Goal: Navigation & Orientation: Find specific page/section

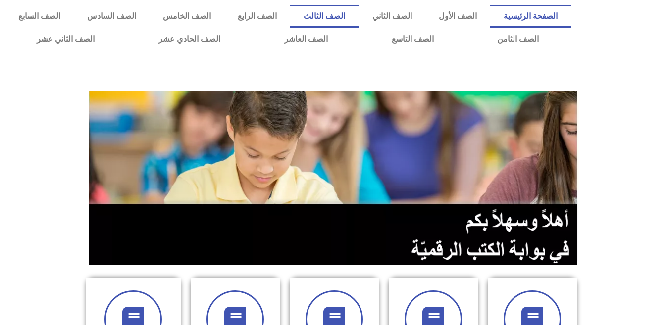
click at [359, 15] on link "الصف الثالث" at bounding box center [324, 16] width 68 height 23
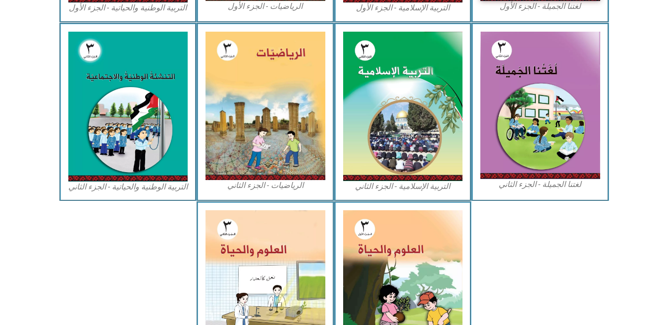
scroll to position [482, 0]
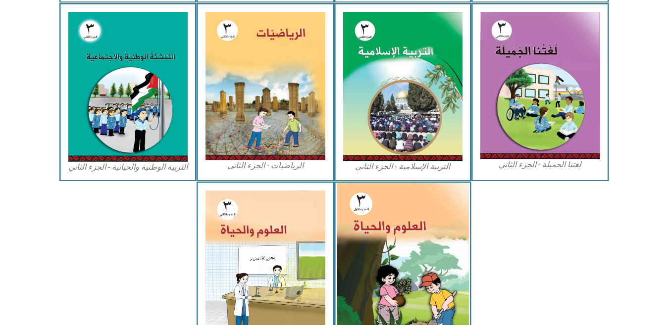
click at [426, 233] on img at bounding box center [403, 265] width 132 height 164
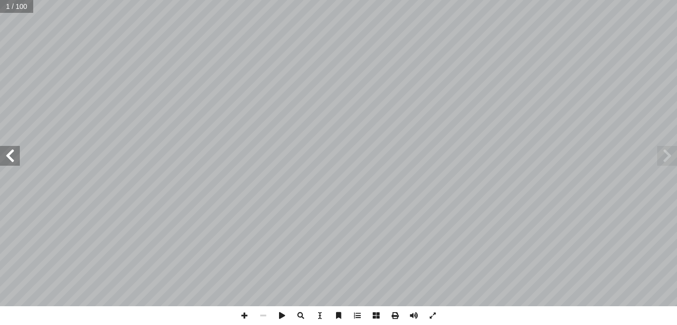
click at [8, 158] on span at bounding box center [10, 156] width 20 height 20
click at [12, 160] on span at bounding box center [10, 156] width 20 height 20
click at [13, 159] on span at bounding box center [10, 156] width 20 height 20
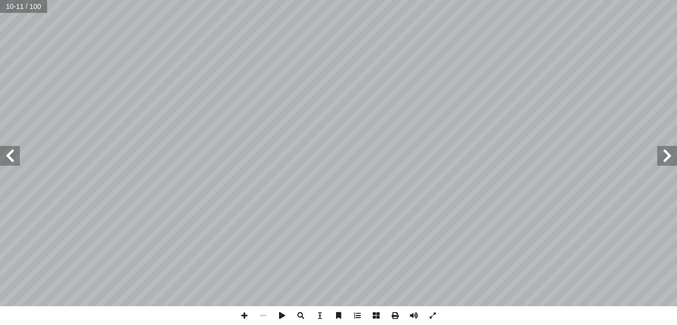
click at [11, 152] on span at bounding box center [10, 156] width 20 height 20
click at [244, 317] on span at bounding box center [244, 316] width 19 height 19
